Goal: Find specific page/section: Find specific page/section

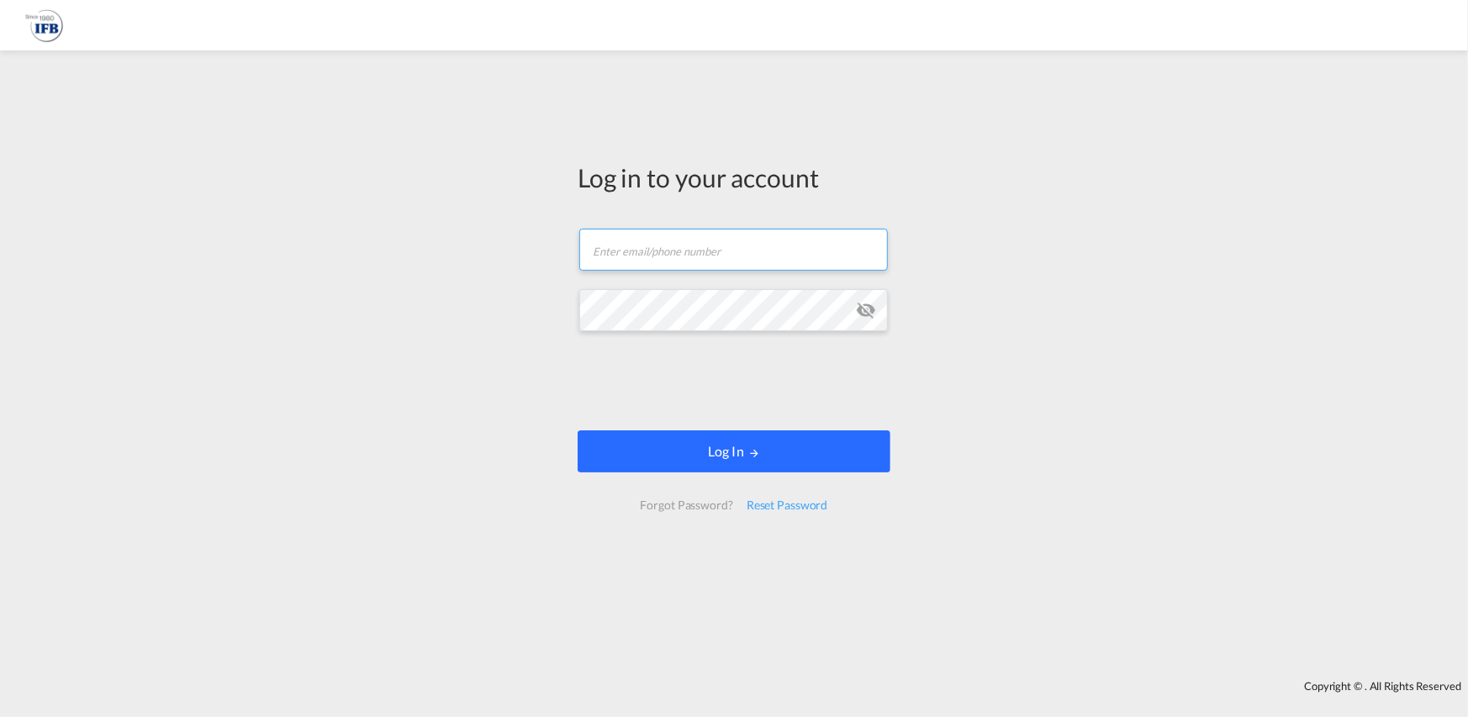
type input "[PERSON_NAME][EMAIL_ADDRESS][PERSON_NAME][DOMAIN_NAME]"
click at [758, 454] on md-icon "LOGIN" at bounding box center [754, 453] width 12 height 12
